Goal: Task Accomplishment & Management: Manage account settings

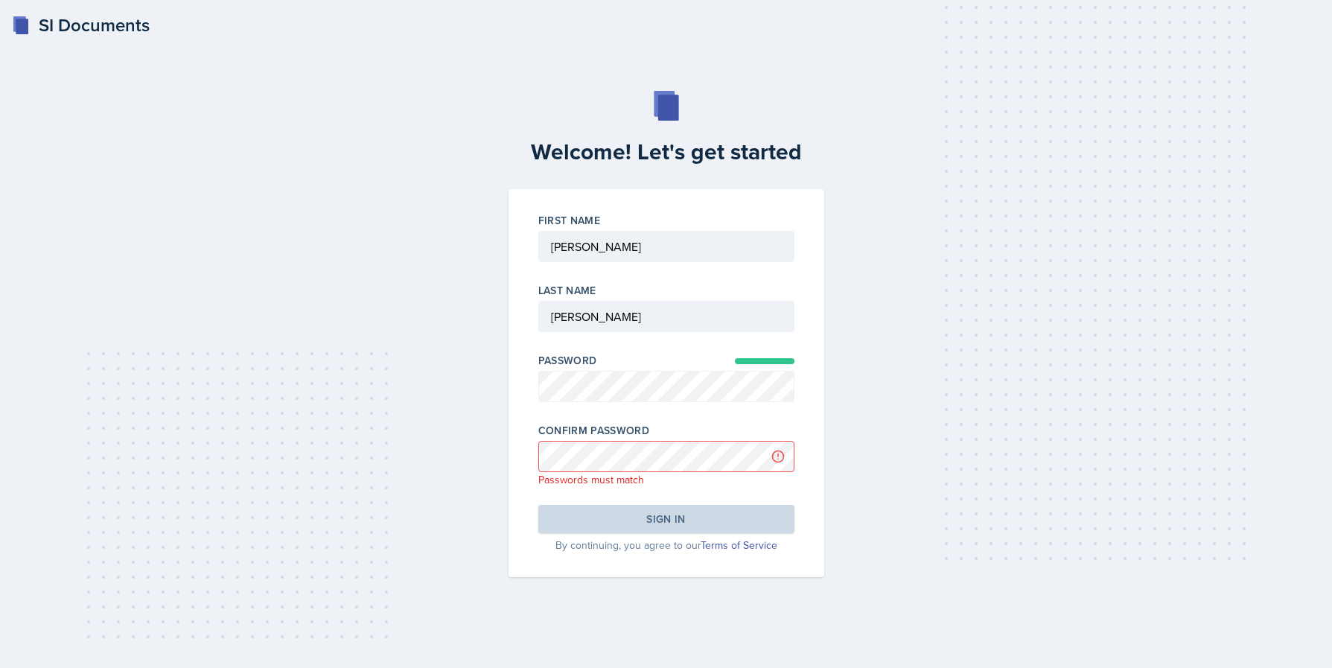
click at [708, 480] on div "Passwords must match" at bounding box center [667, 479] width 256 height 15
click at [1035, 354] on div "Welcome! Let's get started First Name Last Name Password Confirm Password Passw…" at bounding box center [666, 334] width 1285 height 486
click at [501, 453] on div "First Name Last Name Password Confirm Password Passwords must match Sign in By …" at bounding box center [667, 383] width 334 height 388
click at [460, 366] on div "Welcome! Let's get started First Name Last Name Password Confirm Password Requi…" at bounding box center [666, 334] width 1285 height 486
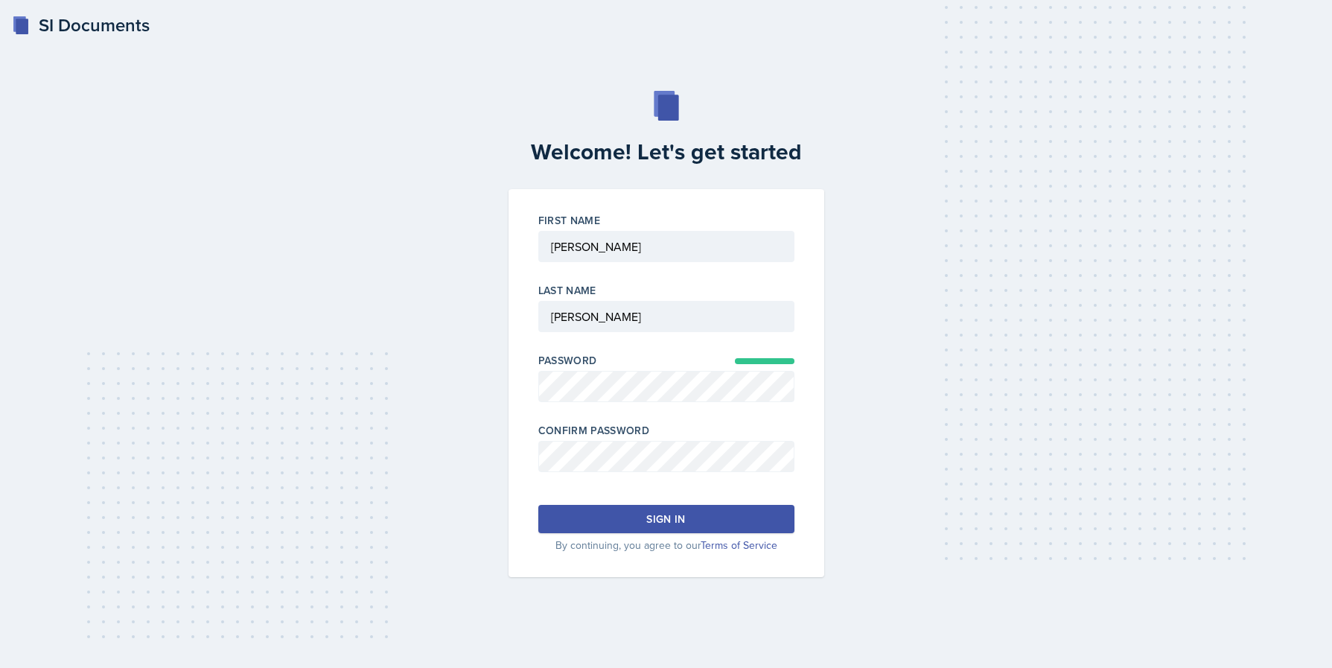
click at [602, 517] on button "Sign in" at bounding box center [667, 519] width 256 height 28
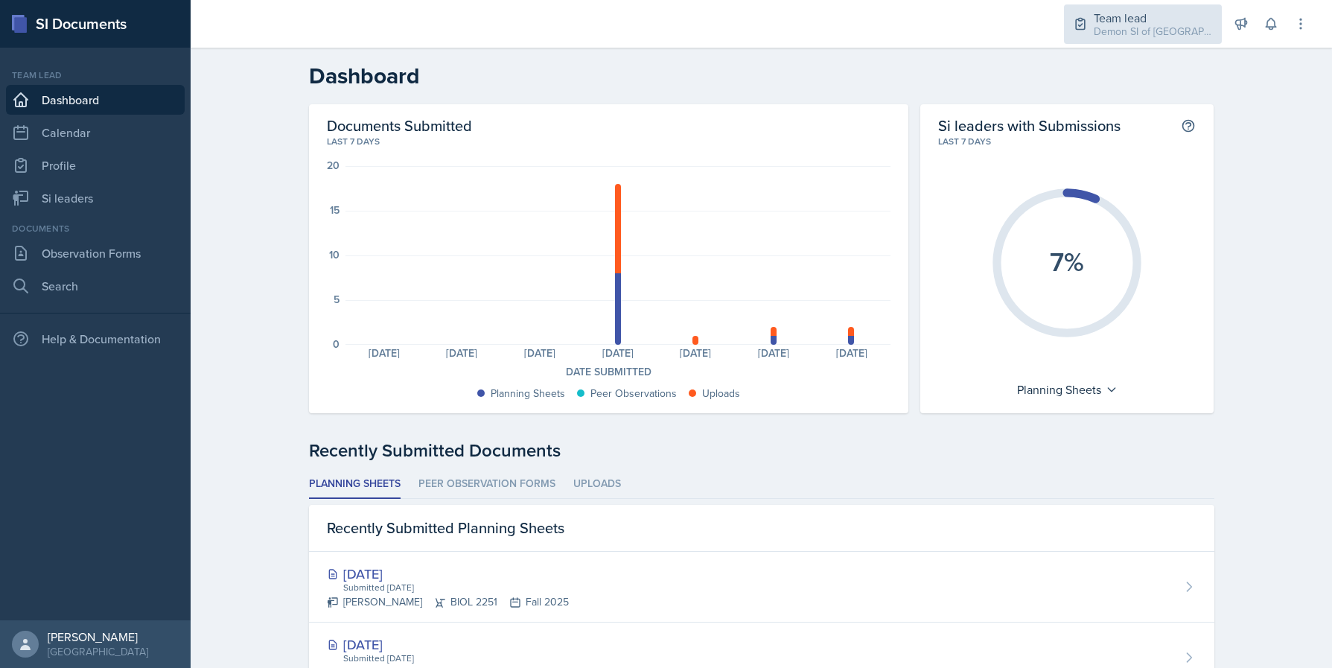
click at [1142, 9] on div "Team lead" at bounding box center [1153, 18] width 119 height 18
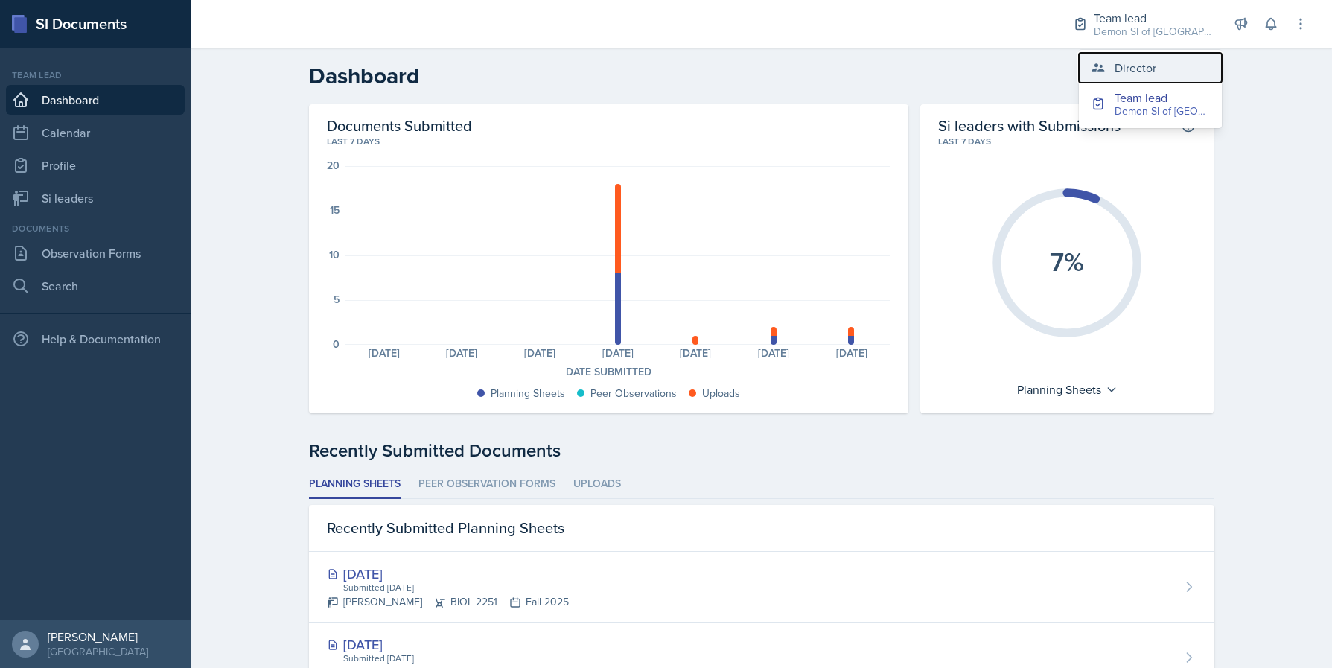
click at [1119, 75] on div "Director" at bounding box center [1136, 68] width 42 height 18
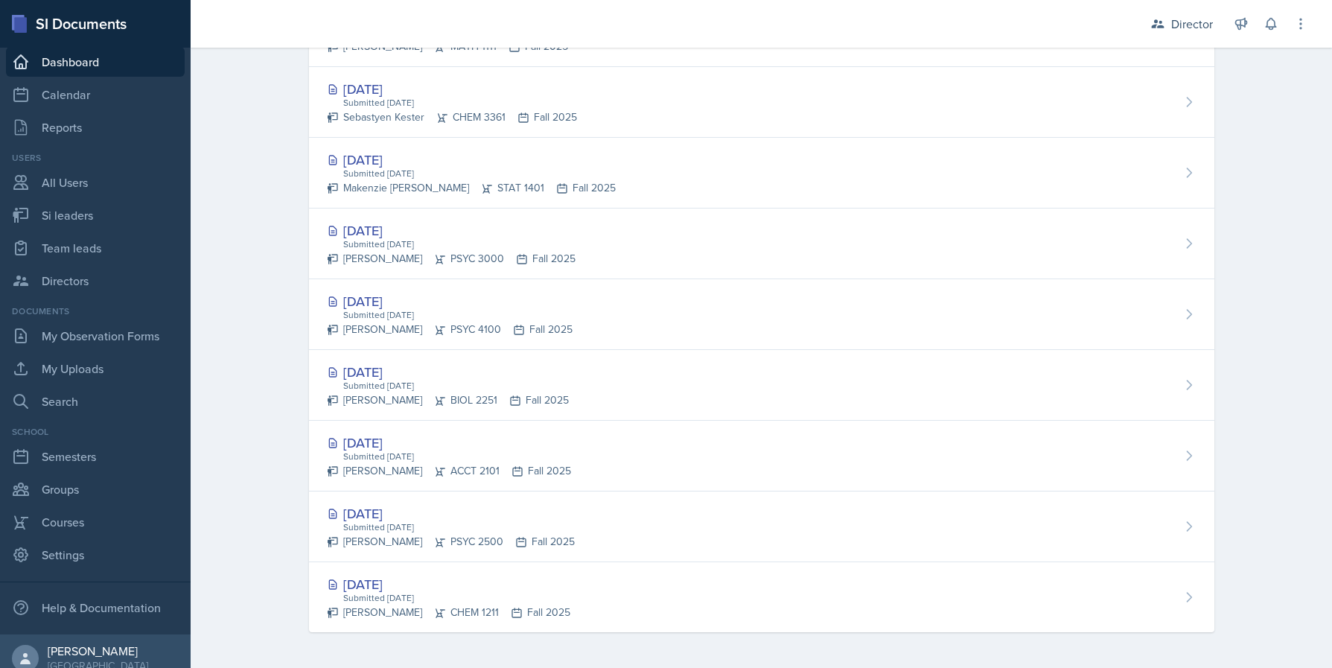
scroll to position [52, 0]
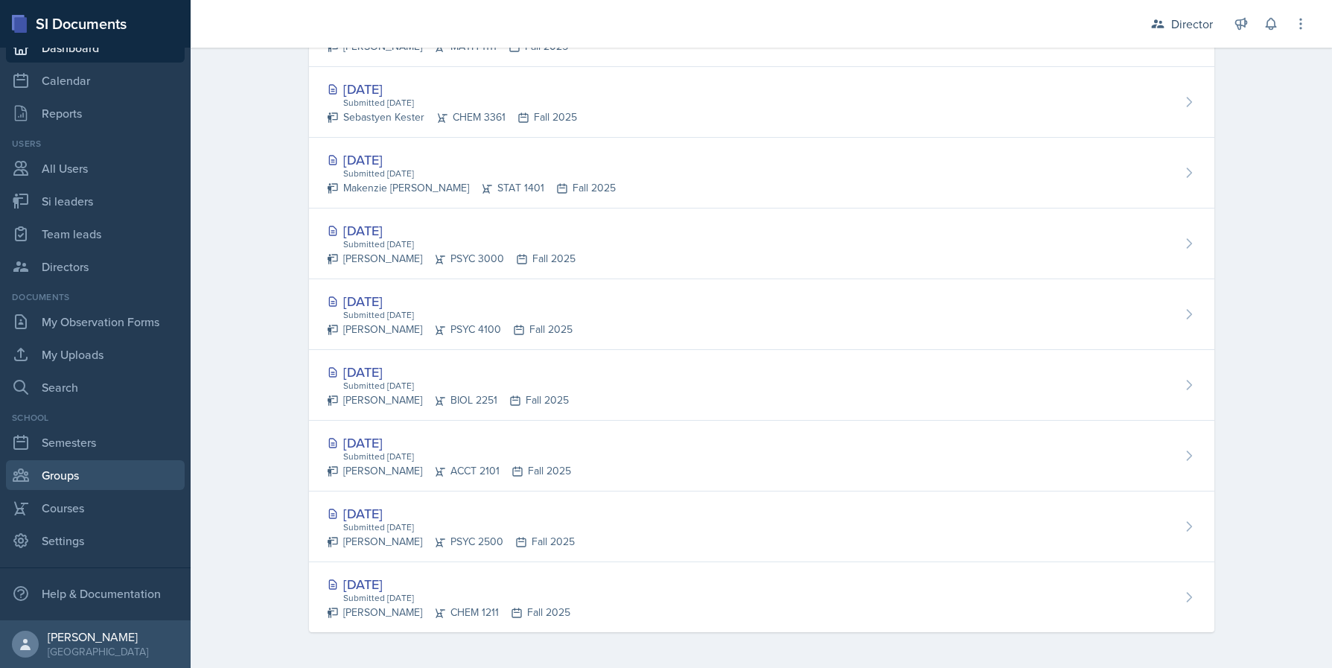
click at [98, 470] on link "Groups" at bounding box center [95, 475] width 179 height 30
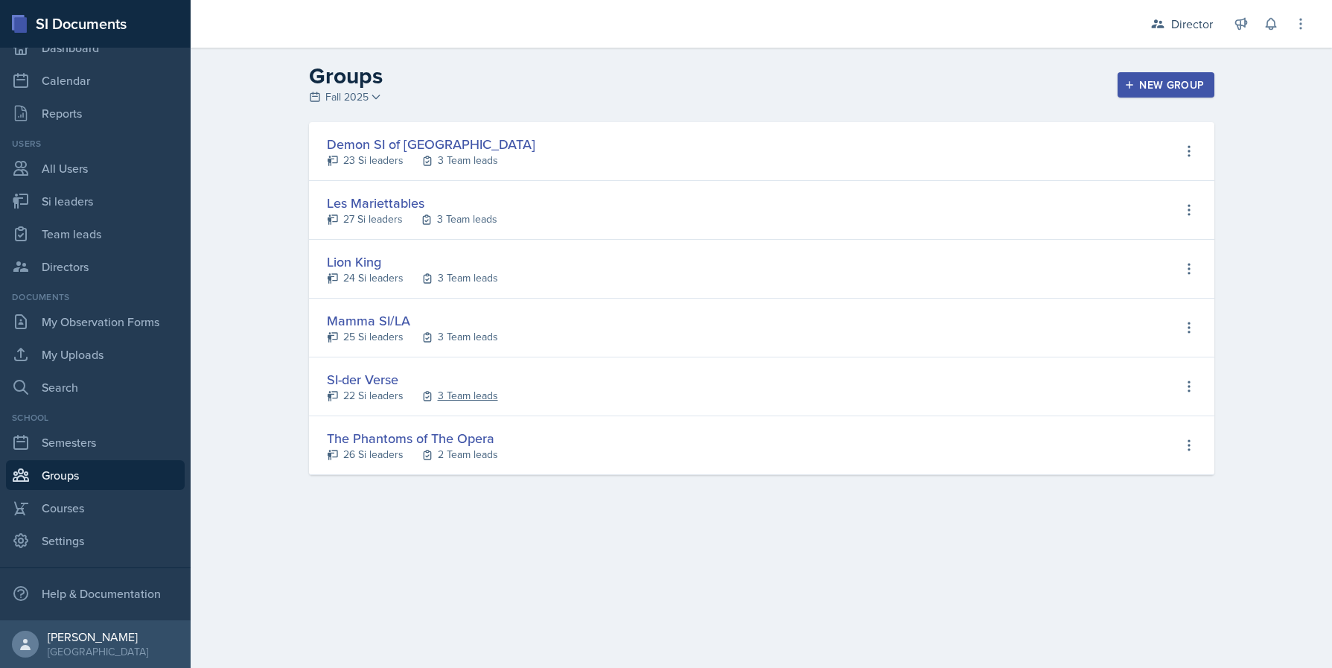
click at [480, 396] on div "3 Team leads" at bounding box center [468, 396] width 60 height 16
select select "2bed604d-1099-4043-b1bc-2365e8740244"
select select "44ab9dba-f3c0-424e-97ee-e672c2edb7ca"
click at [1185, 22] on div "Director" at bounding box center [1193, 24] width 42 height 18
click at [1139, 86] on div "Team lead" at bounding box center [1162, 91] width 95 height 18
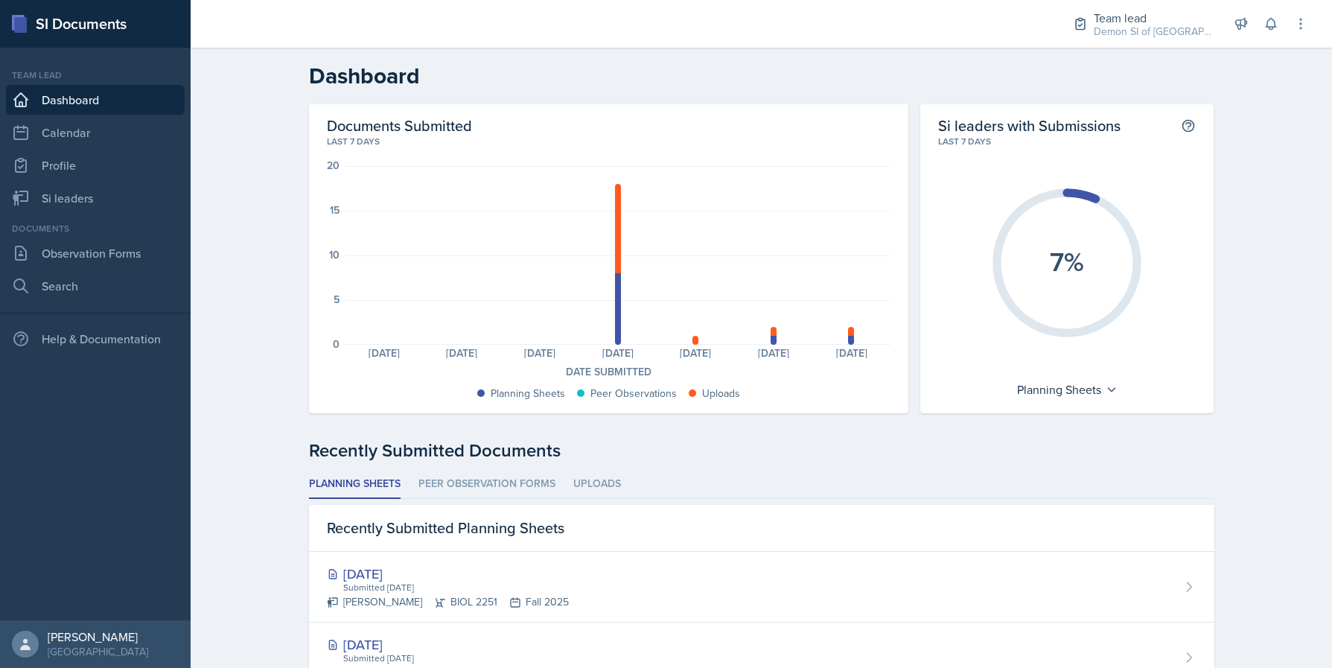
click at [846, 336] on div "Planning Sheets: 0 Planning Sheets: 0 Planning Sheets: 0 Planning Sheets: 8 Upl…" at bounding box center [618, 255] width 545 height 179
click at [851, 336] on div at bounding box center [851, 340] width 6 height 9
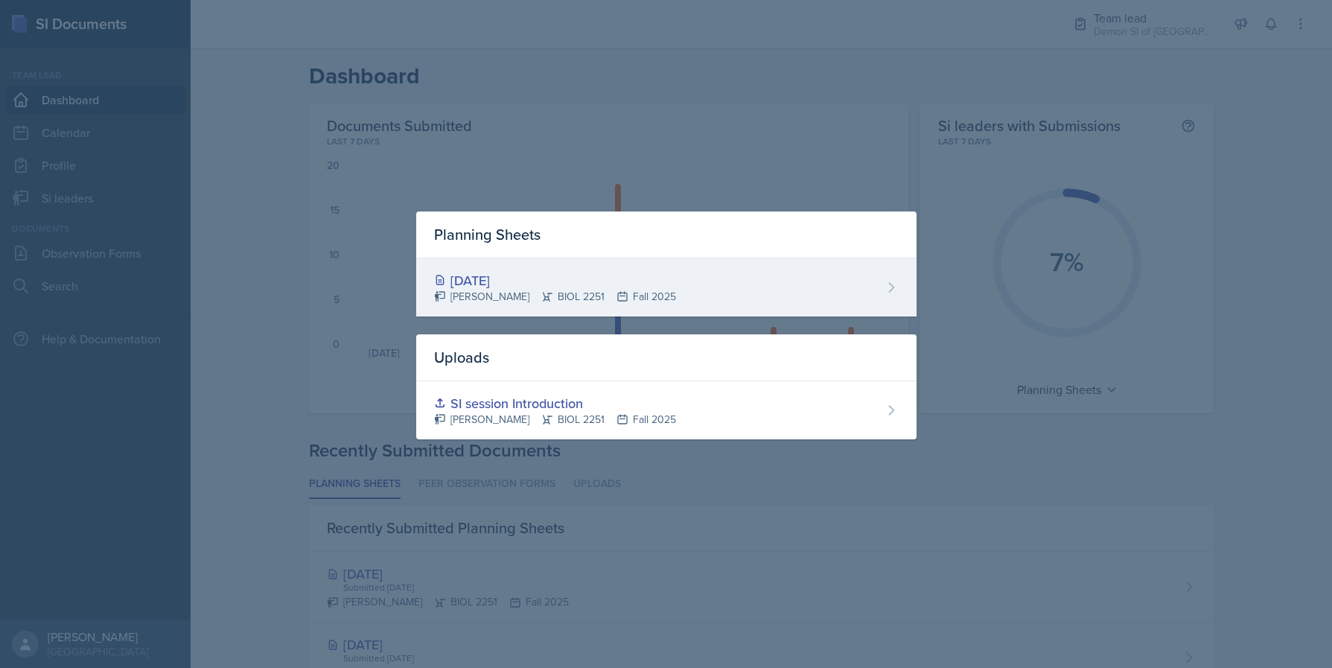
click at [822, 288] on div "[DATE] [PERSON_NAME] BIOL 2251 Fall 2025" at bounding box center [666, 287] width 501 height 58
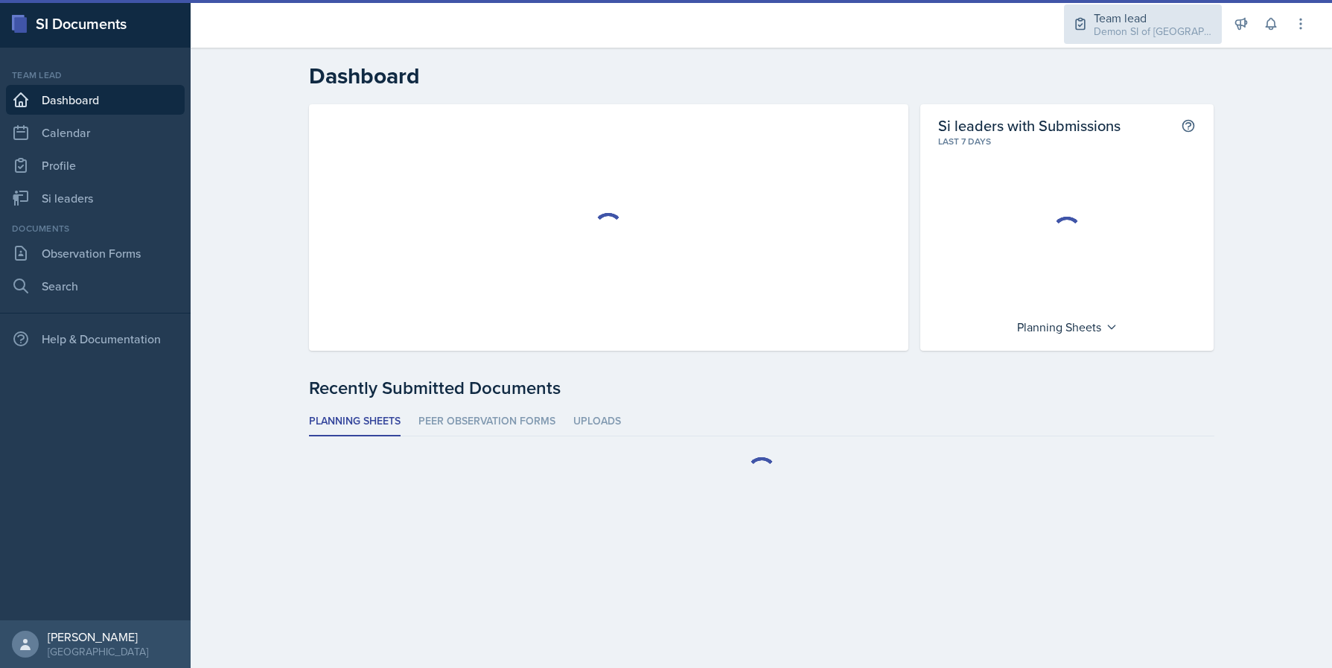
click at [1119, 34] on div "Demon SI of [GEOGRAPHIC_DATA] / Fall 2025" at bounding box center [1153, 32] width 119 height 16
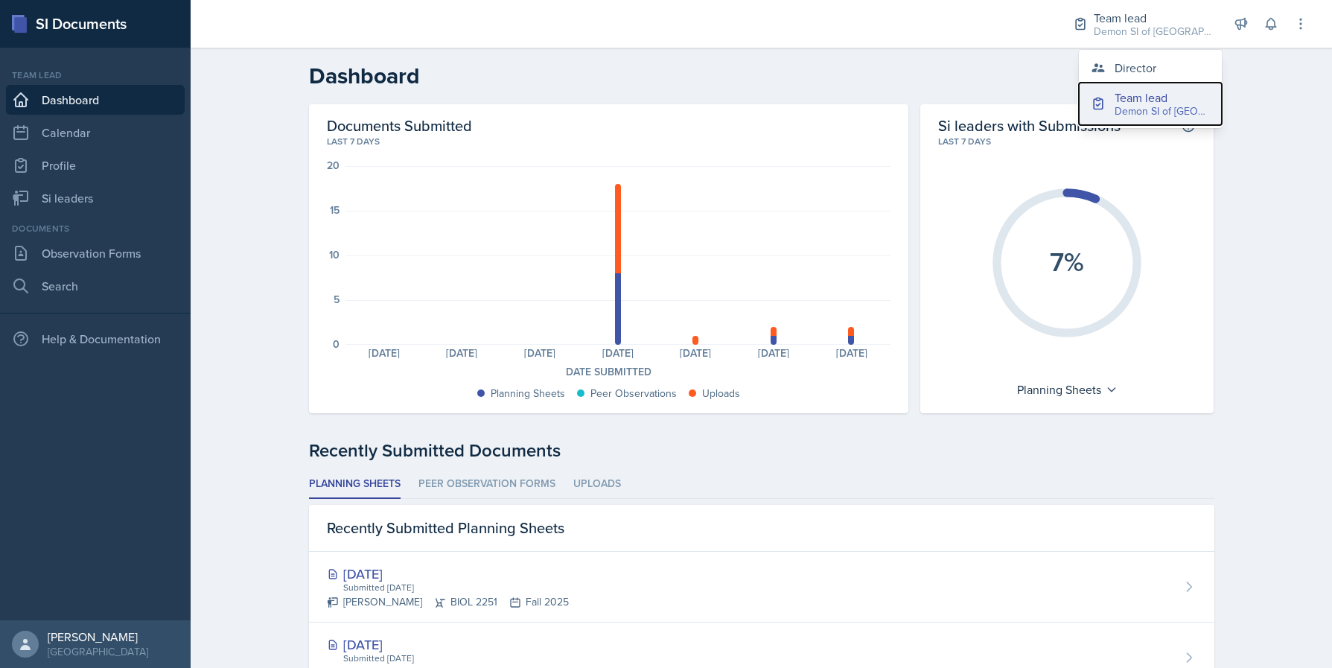
click at [1128, 102] on div "Team lead" at bounding box center [1162, 98] width 95 height 18
click at [443, 482] on li "Peer Observation Forms" at bounding box center [487, 484] width 137 height 29
